Goal: Transaction & Acquisition: Purchase product/service

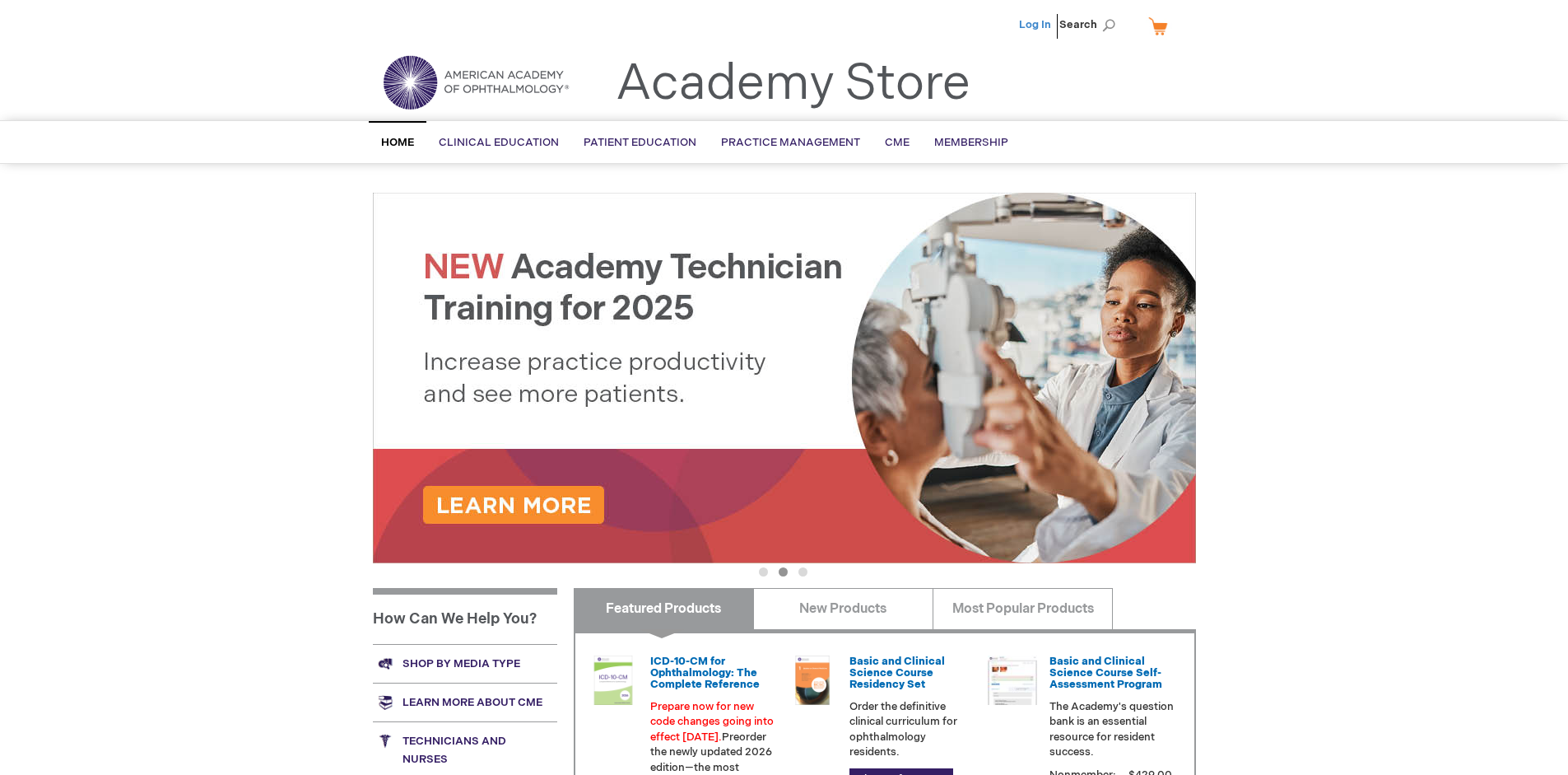
click at [1036, 25] on link "Log In" at bounding box center [1034, 24] width 32 height 13
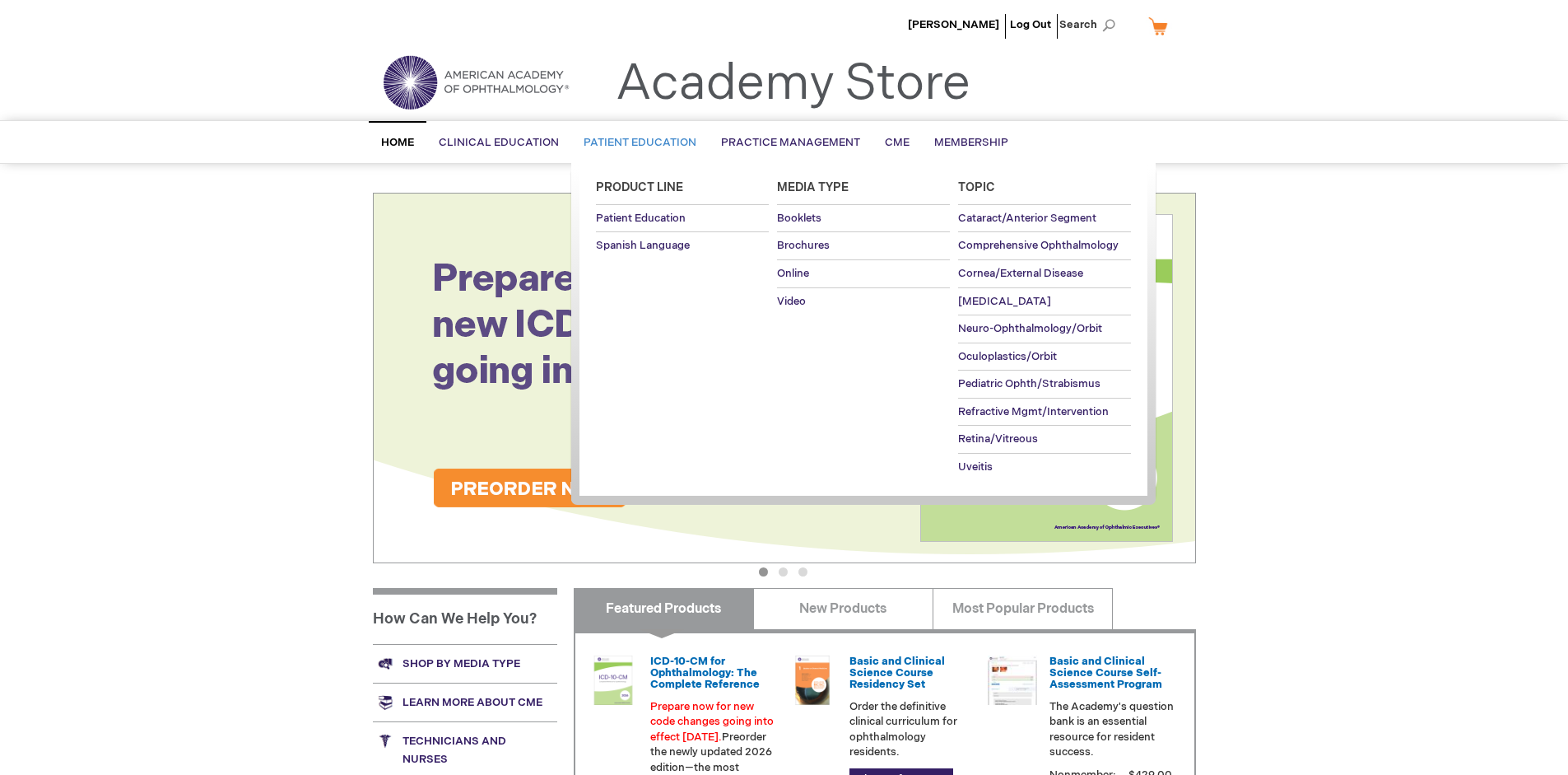
click at [636, 142] on span "Patient Education" at bounding box center [640, 142] width 113 height 13
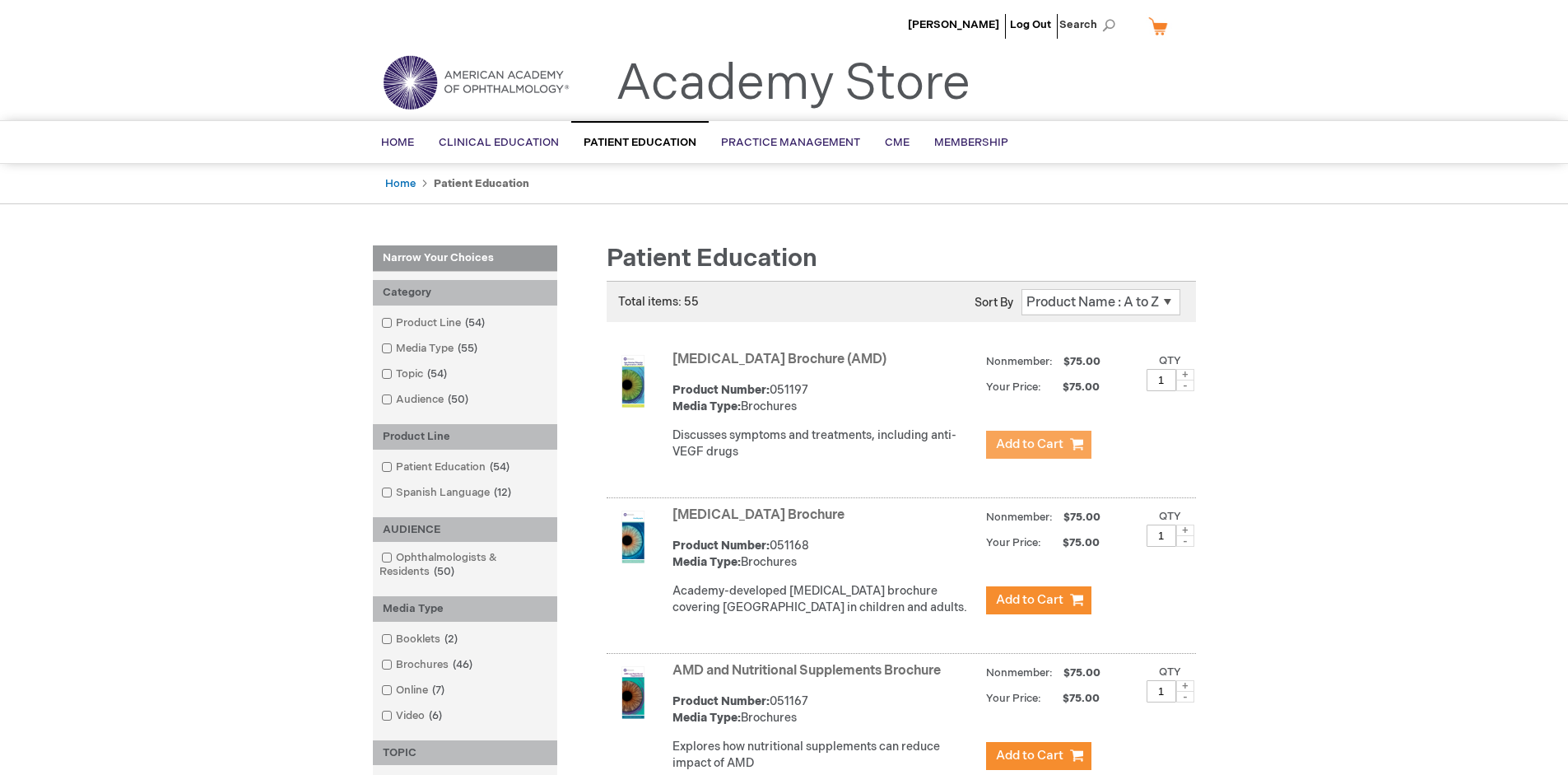
click at [1037, 445] on span "Add to Cart" at bounding box center [1029, 444] width 68 height 16
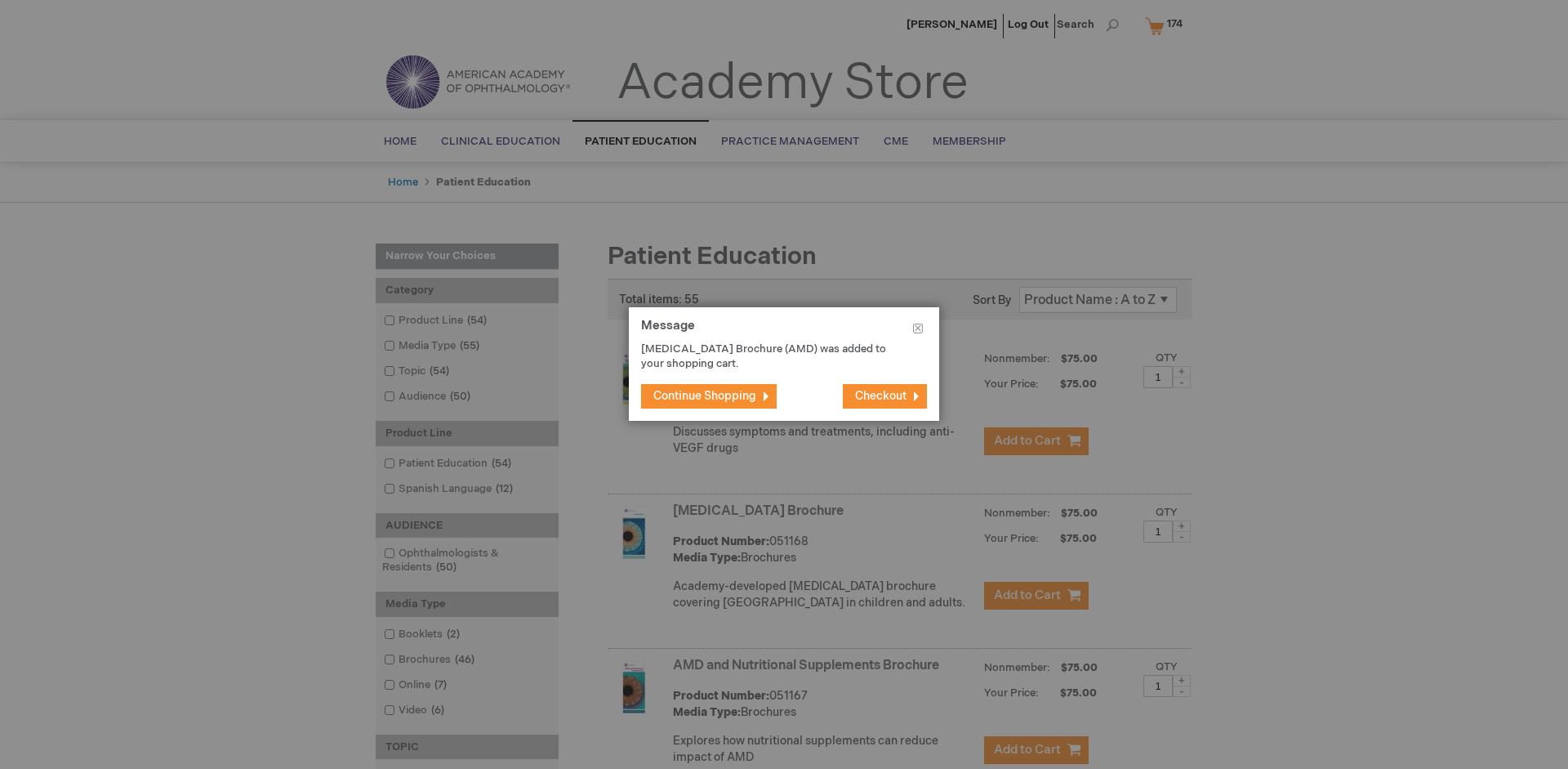
click at [705, 396] on span "Continue Shopping" at bounding box center [705, 396] width 103 height 14
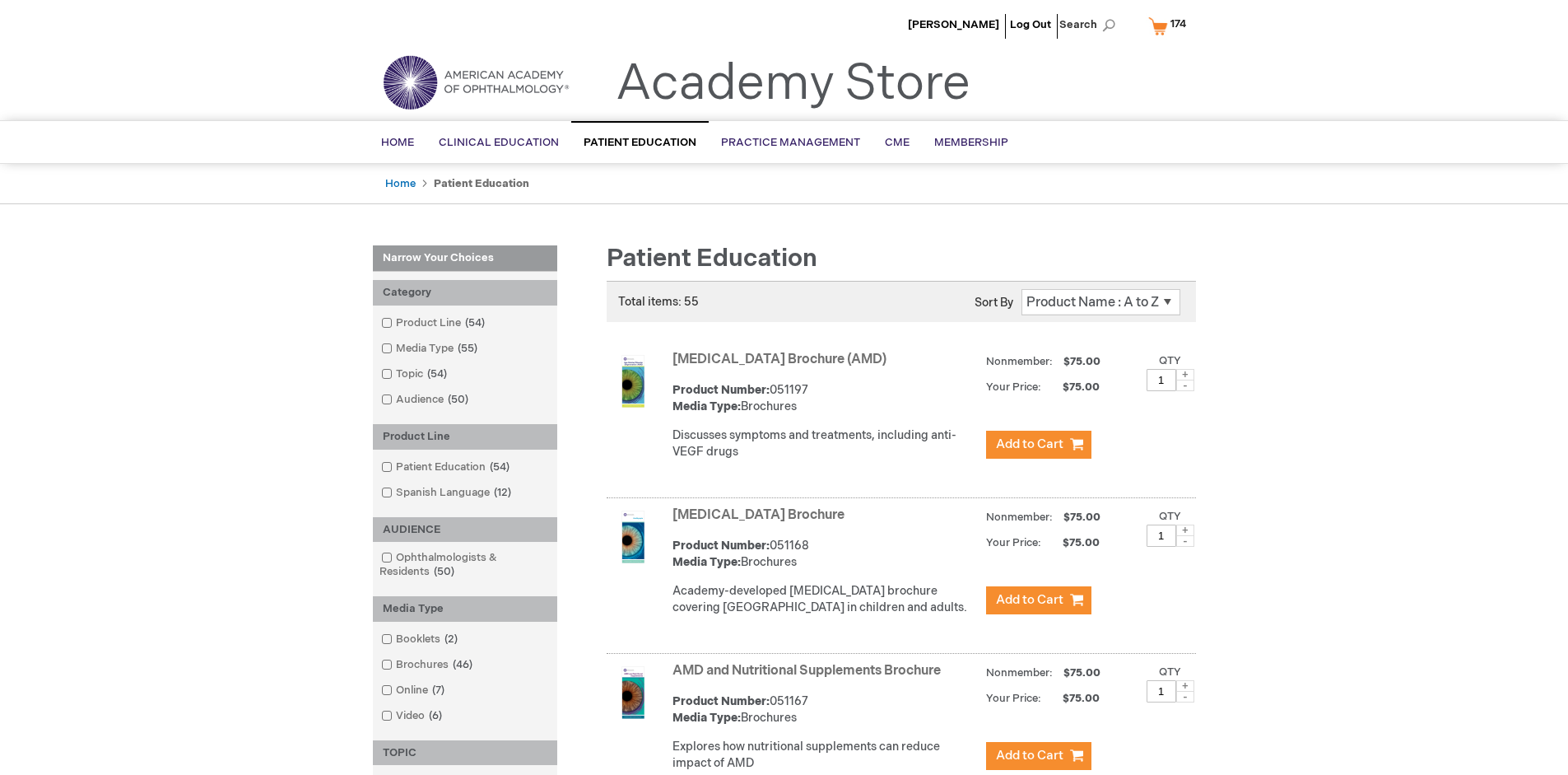
click at [809, 678] on link "AMD and Nutritional Supplements Brochure" at bounding box center [806, 671] width 268 height 16
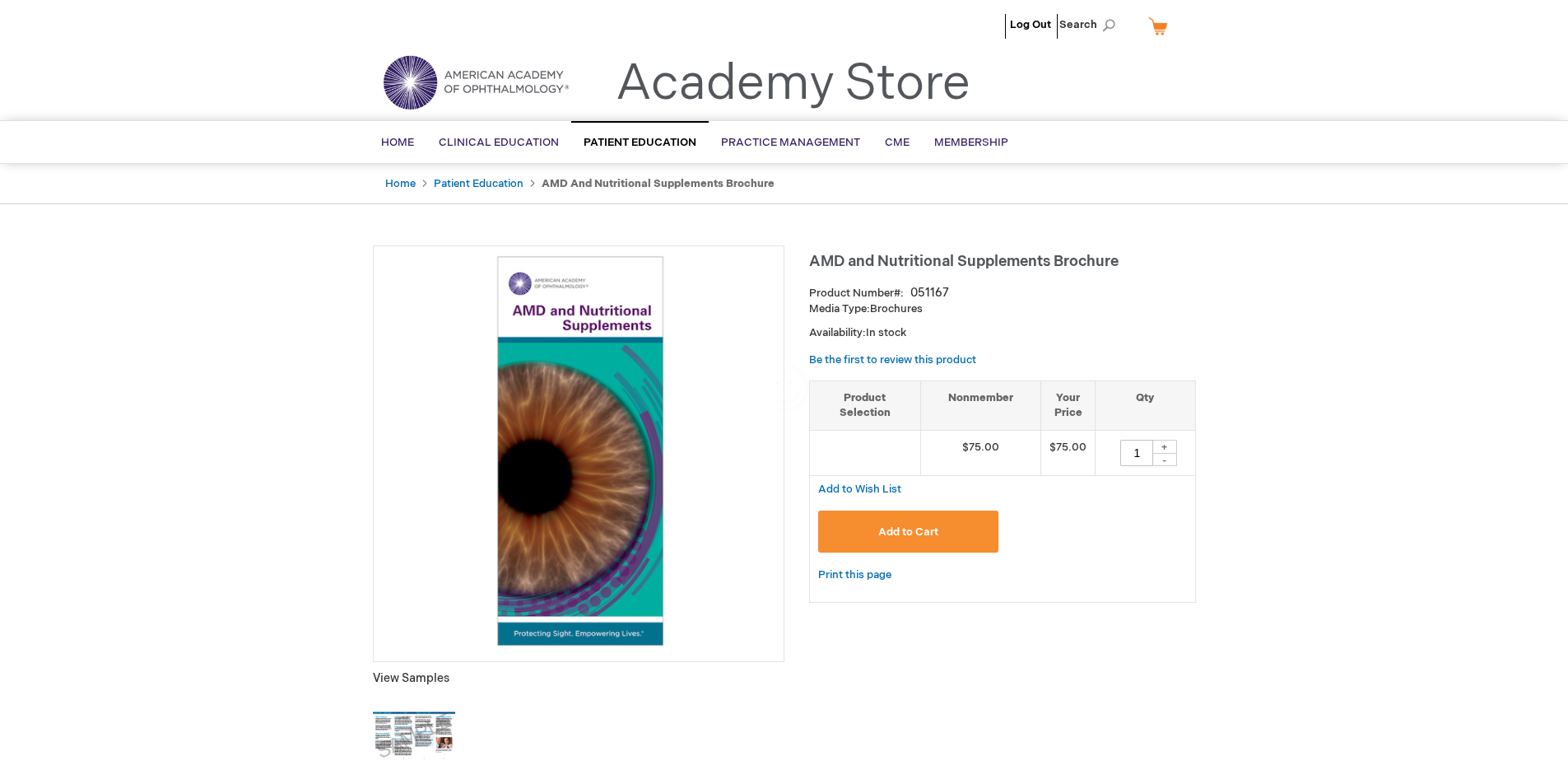
type input "1"
click at [907, 531] on span "Add to Cart" at bounding box center [908, 531] width 60 height 13
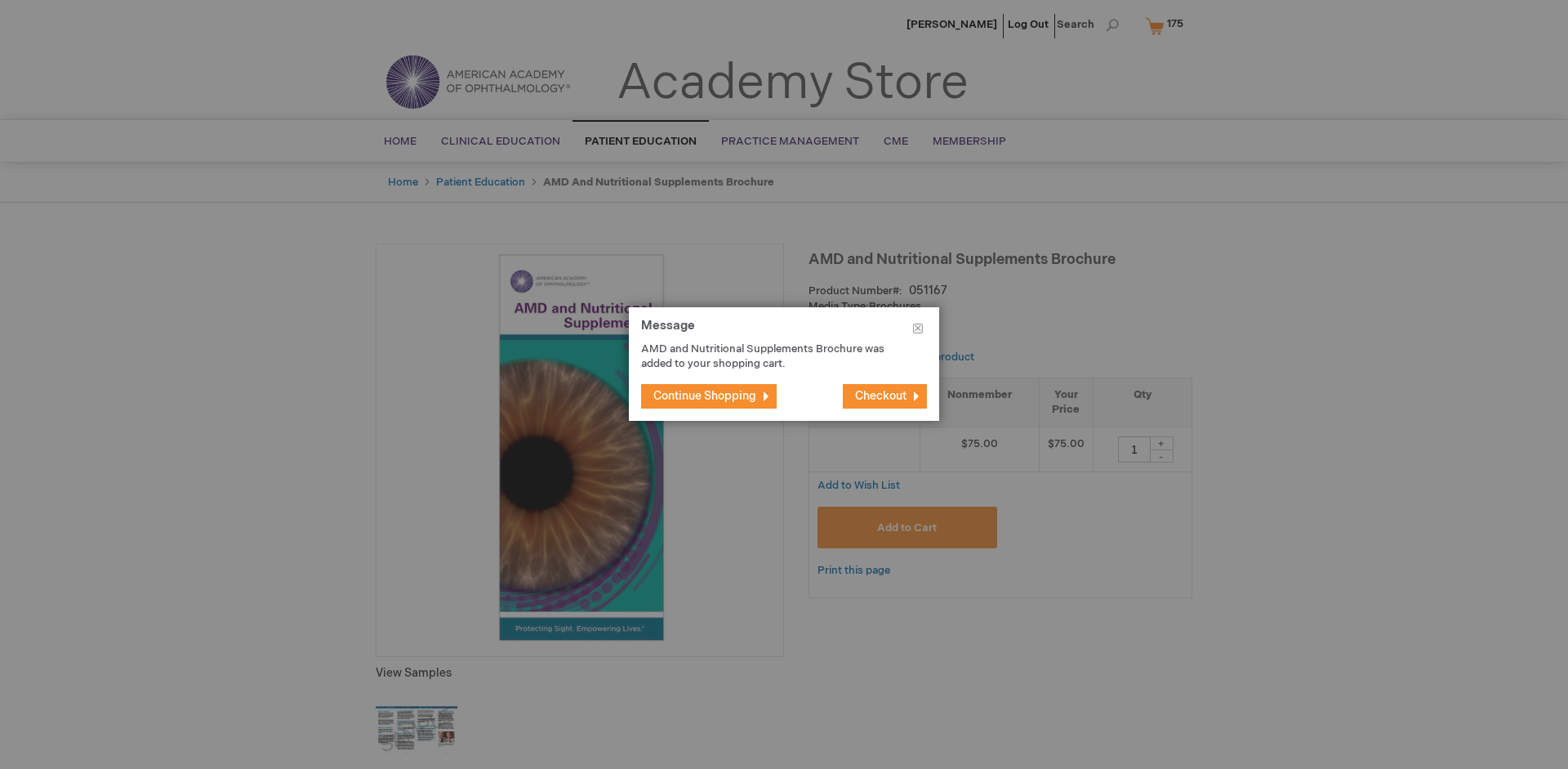
click at [705, 396] on span "Continue Shopping" at bounding box center [705, 396] width 103 height 14
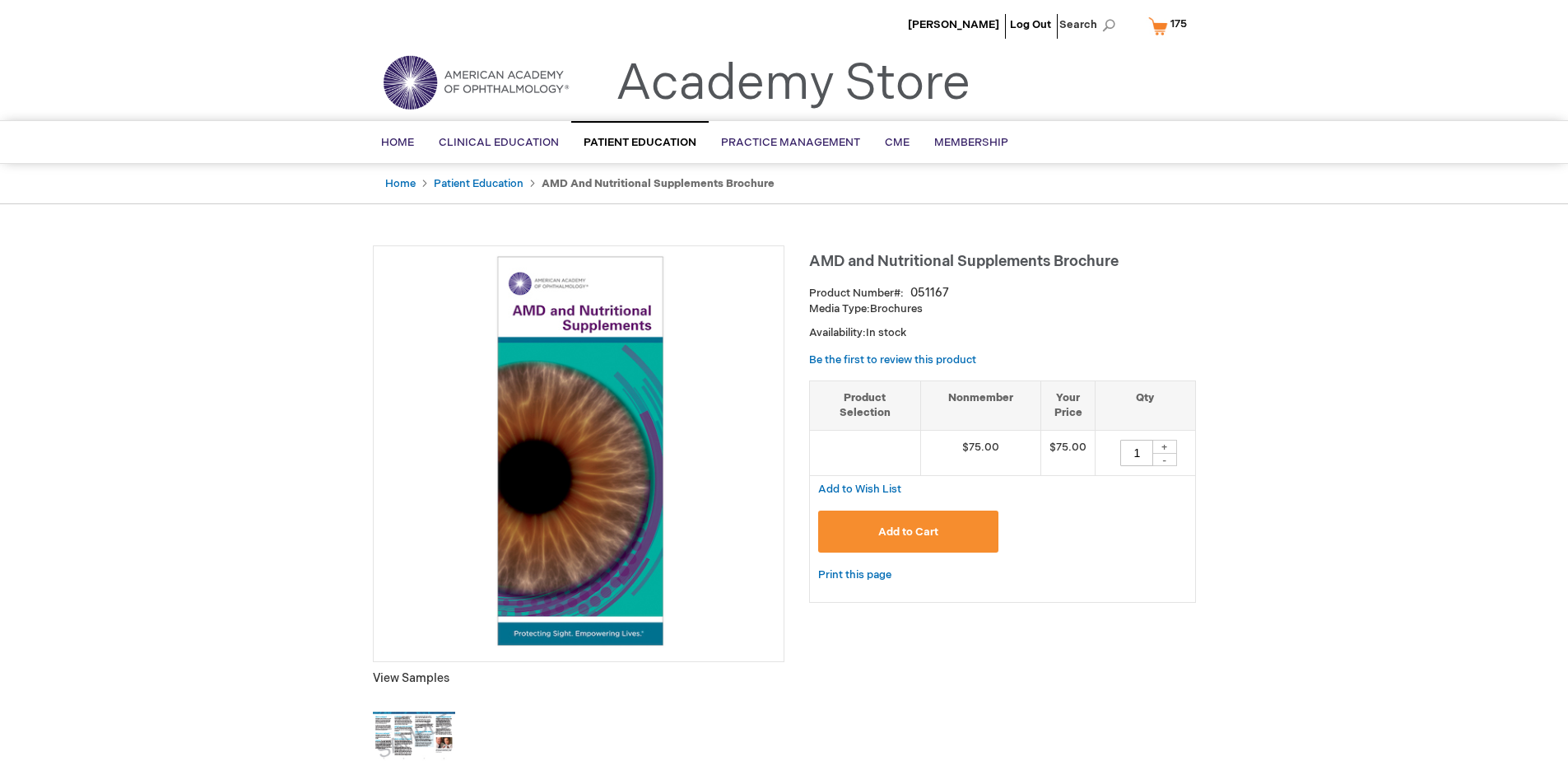
click at [1170, 26] on span "175" at bounding box center [1178, 23] width 16 height 13
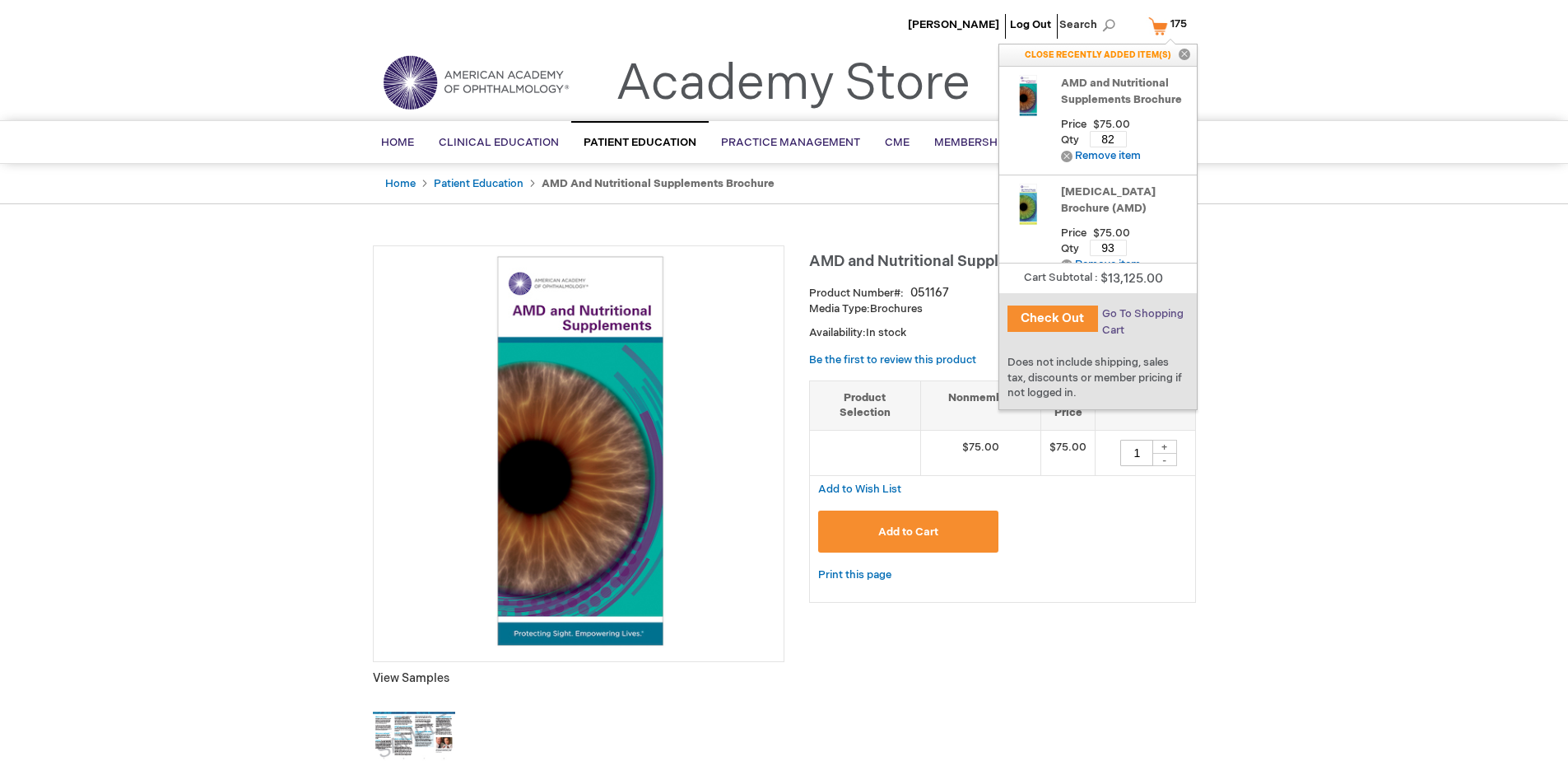
click at [1141, 314] on span "Go To Shopping Cart" at bounding box center [1143, 322] width 82 height 30
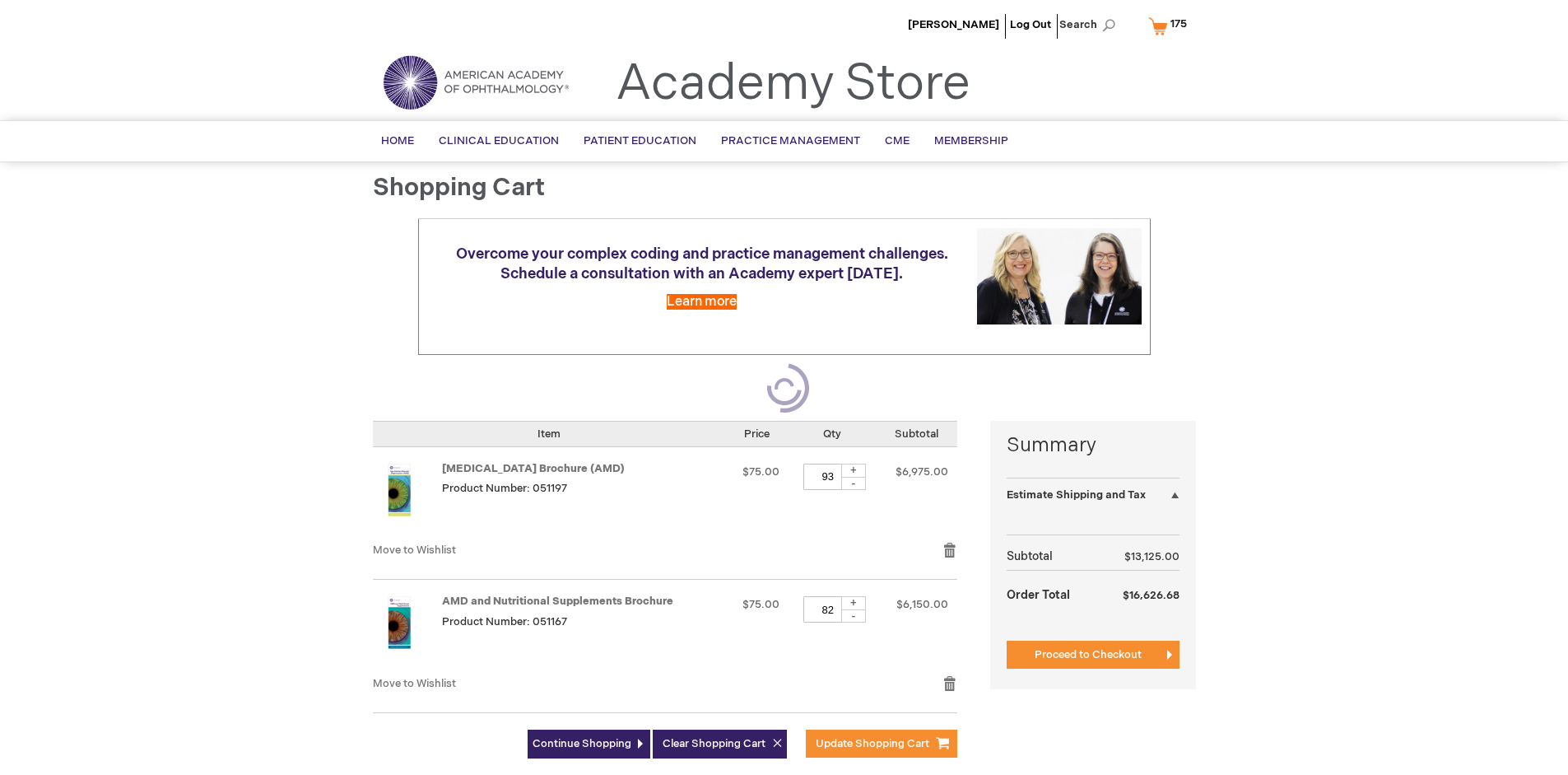
select select "US"
select select "41"
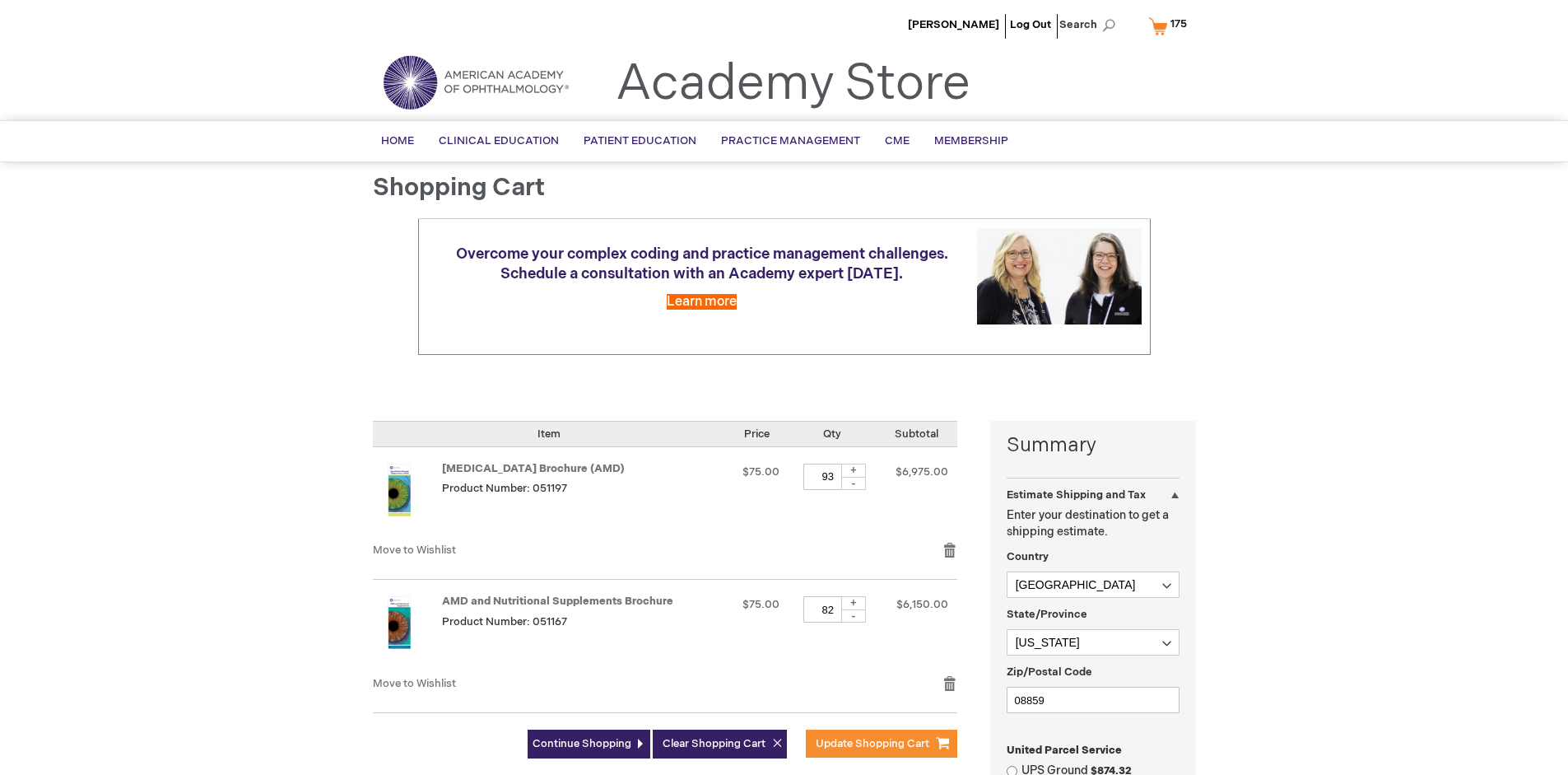
scroll to position [357, 0]
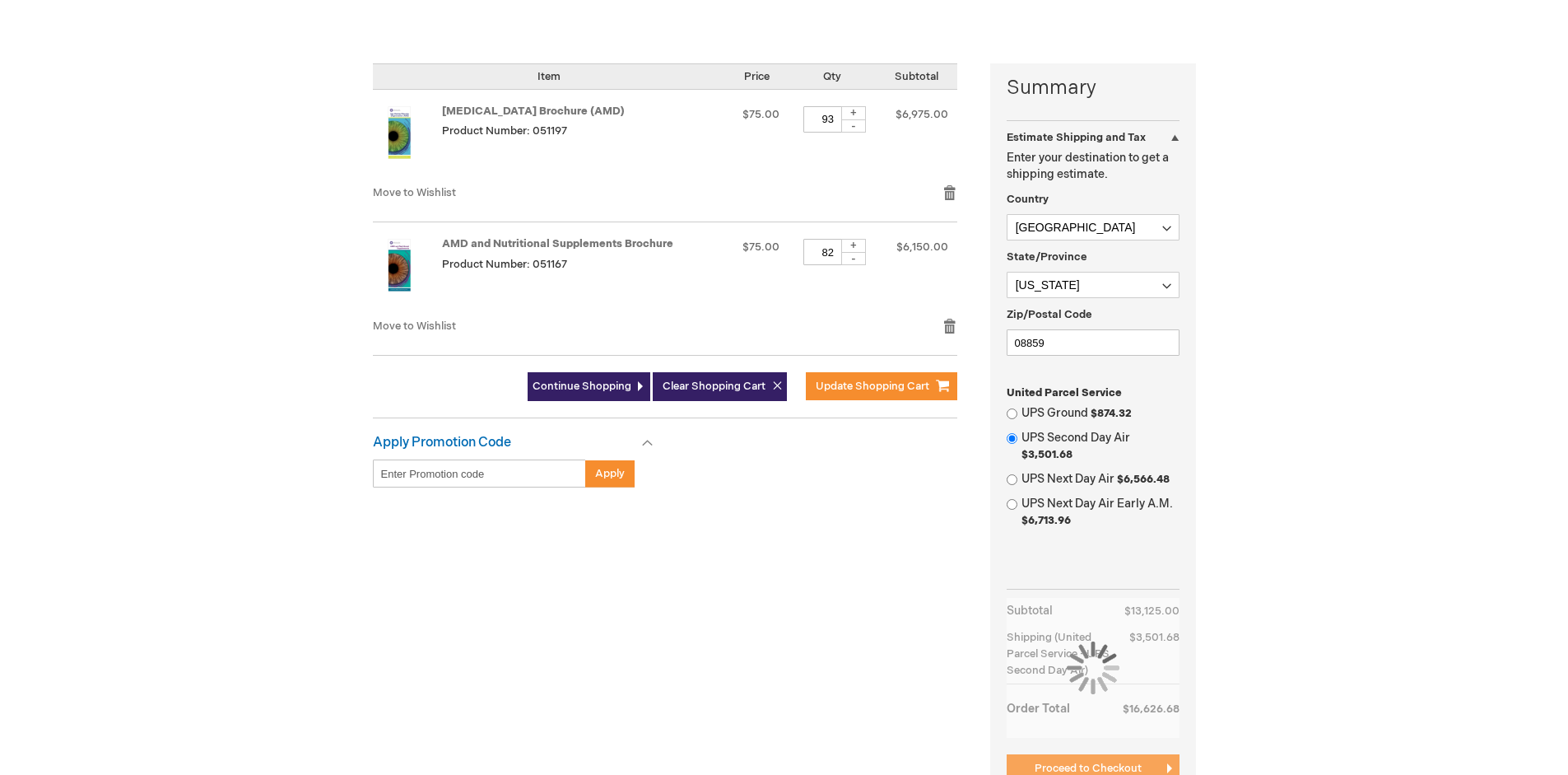
click at [1087, 768] on span "Proceed to Checkout" at bounding box center [1087, 768] width 107 height 13
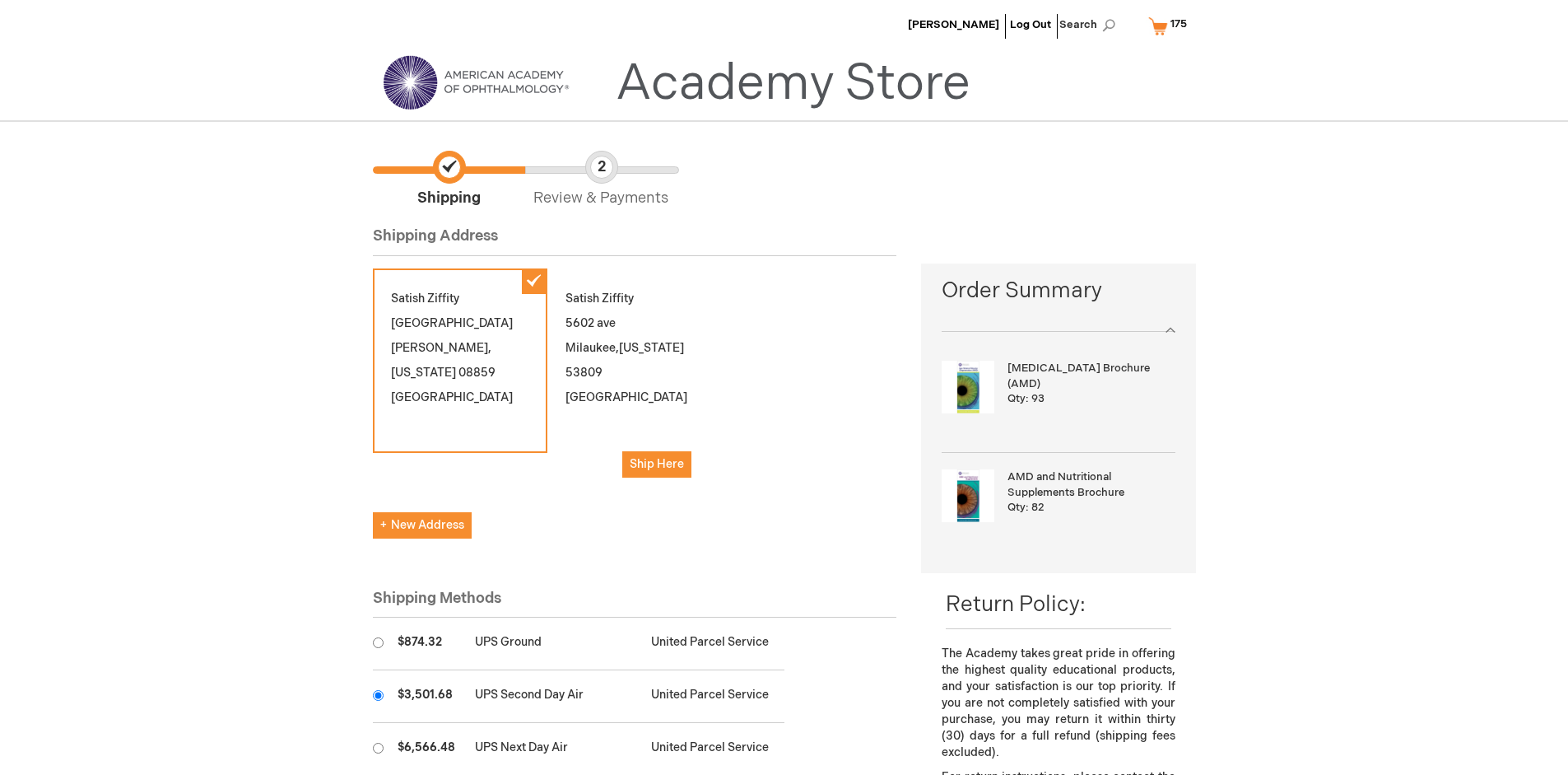
click at [378, 695] on input "radio" at bounding box center [378, 695] width 11 height 11
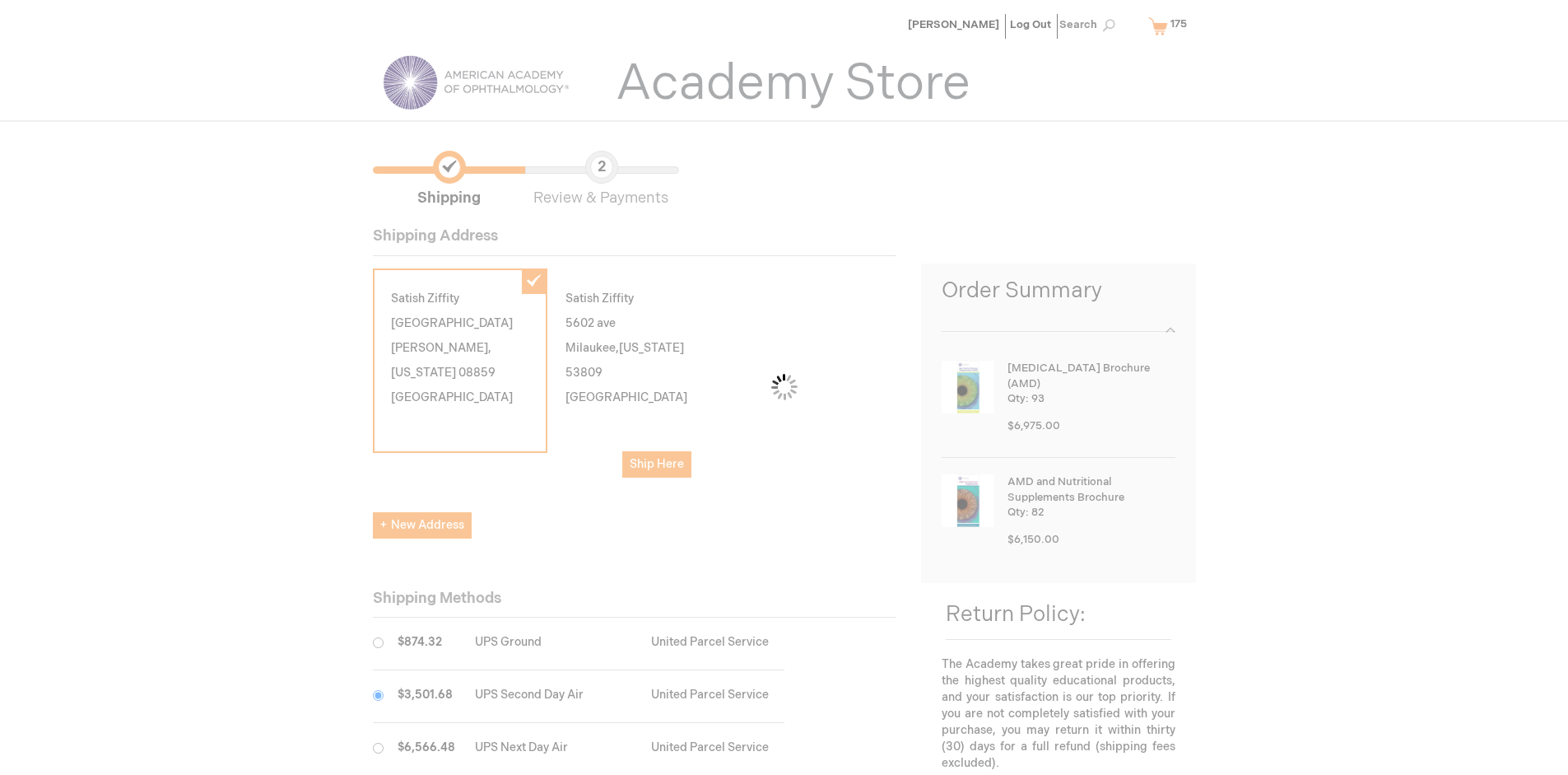
scroll to position [82, 0]
